Goal: Ask a question

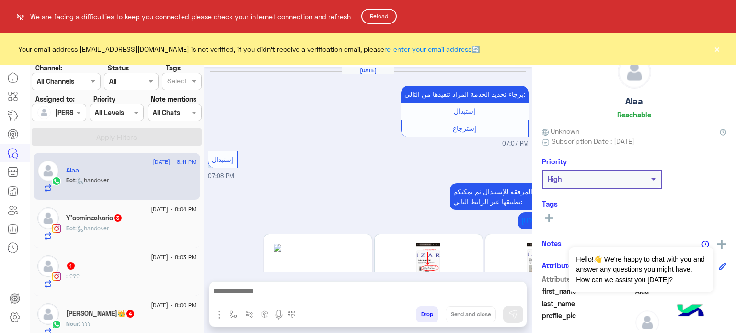
scroll to position [398, 0]
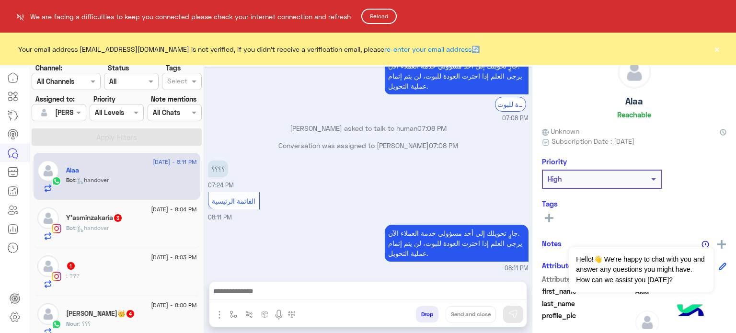
click at [373, 21] on button "Reload" at bounding box center [378, 16] width 35 height 15
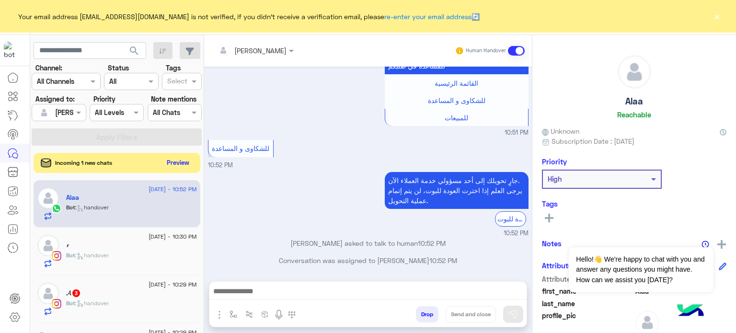
click at [184, 162] on button "Preview" at bounding box center [178, 162] width 30 height 13
click at [201, 172] on div "search Channel: Channel All Channels Status Channel All Tags Select Assigned to…" at bounding box center [117, 186] width 174 height 302
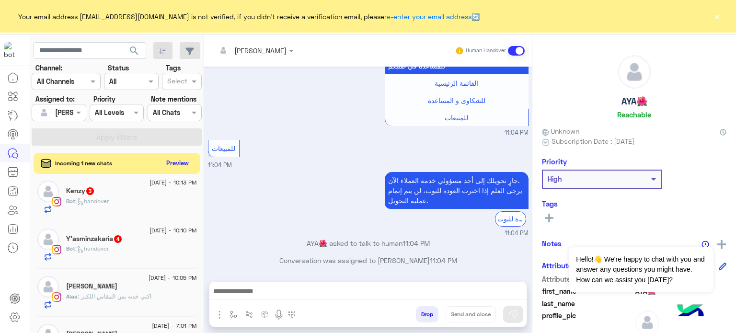
scroll to position [326, 0]
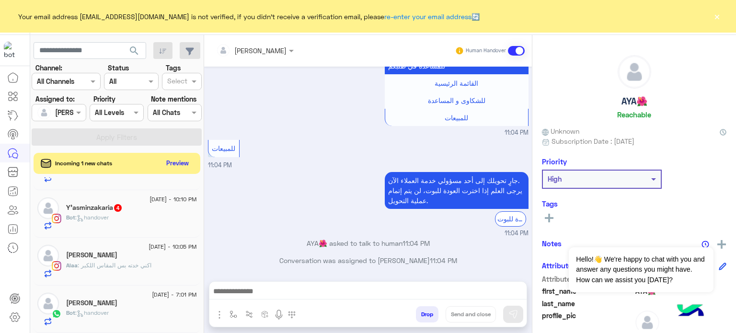
click at [125, 295] on div "[DATE] - 7:01 PM" at bounding box center [131, 296] width 131 height 6
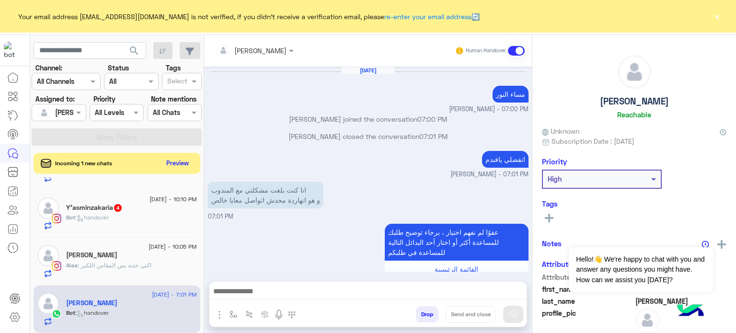
scroll to position [186, 0]
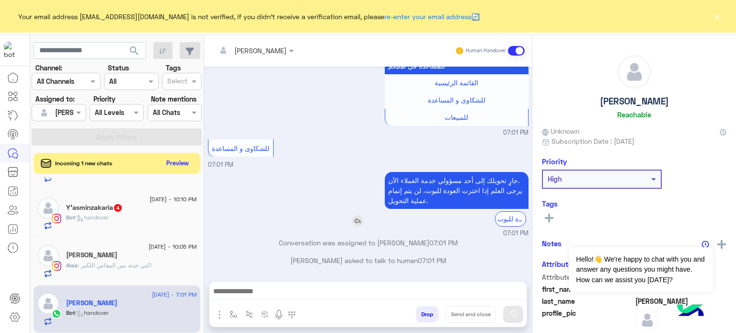
drag, startPoint x: 275, startPoint y: 239, endPoint x: 475, endPoint y: 194, distance: 205.4
click at [475, 194] on div "Aug 20, 2025 مساء النور lobna Mounir - 07:00 PM lobna Mounir joined the convers…" at bounding box center [368, 169] width 328 height 205
click at [440, 143] on div "للشكاوى و المساعدة 07:01 PM" at bounding box center [368, 153] width 321 height 33
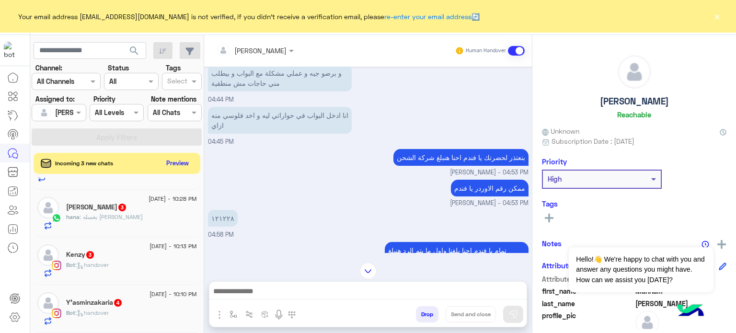
scroll to position [2124, 0]
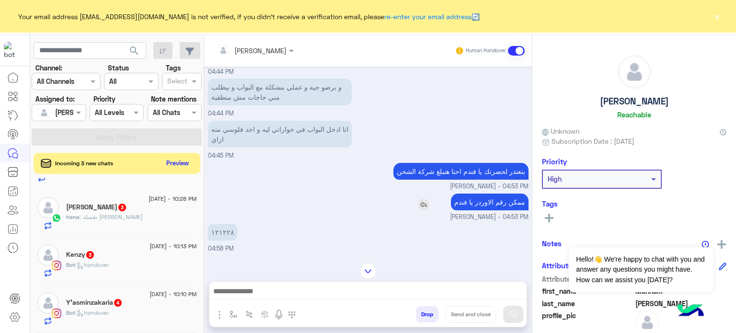
click at [396, 194] on div "ممكن رقم الاوردر يا فندم" at bounding box center [462, 202] width 132 height 17
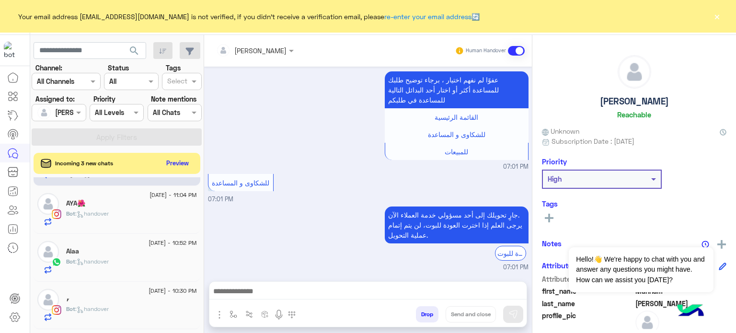
scroll to position [0, 0]
